Goal: Navigation & Orientation: Find specific page/section

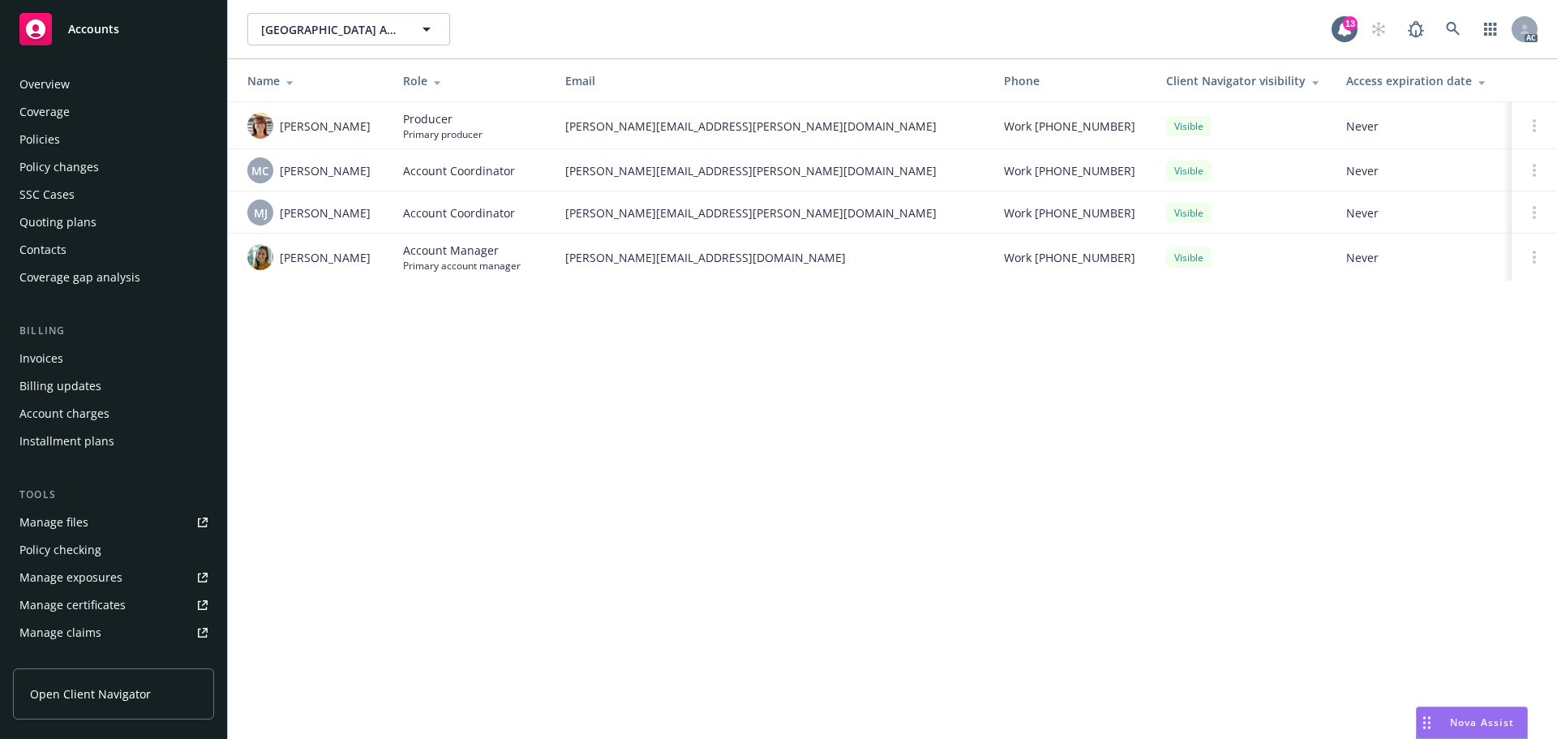
scroll to position [318, 0]
